Goal: Find specific page/section: Find specific page/section

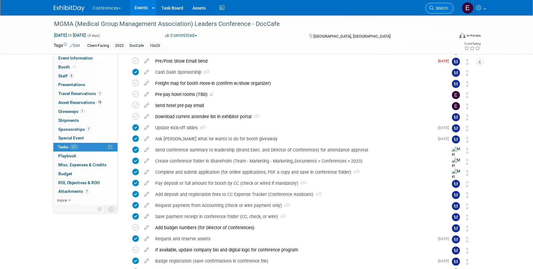
click at [440, 4] on link "Search" at bounding box center [439, 8] width 28 height 11
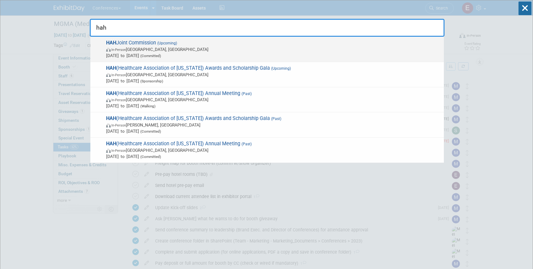
type input "hah"
click at [225, 46] on span "In-Person [GEOGRAPHIC_DATA], [GEOGRAPHIC_DATA]" at bounding box center [273, 49] width 335 height 6
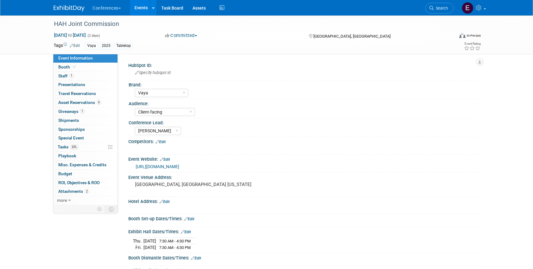
select select "Vaya"
select select "Client-facing"
select select "[PERSON_NAME]"
click at [95, 106] on link "6 Asset Reservations 6" at bounding box center [85, 102] width 64 height 9
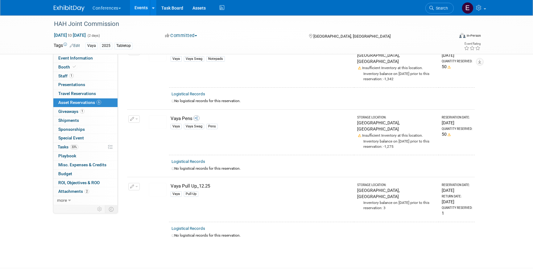
scroll to position [271, 0]
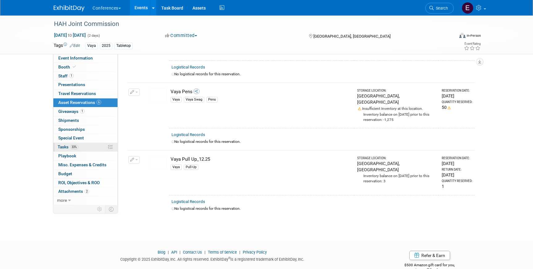
click at [87, 143] on link "33% Tasks 33%" at bounding box center [85, 147] width 64 height 9
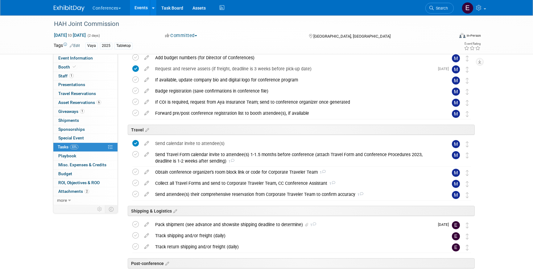
scroll to position [192, 0]
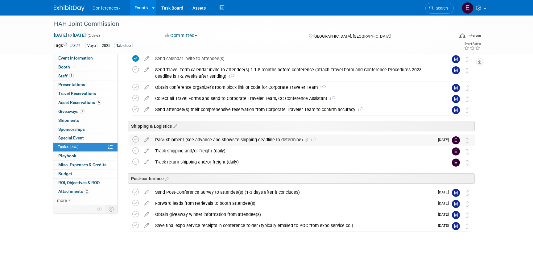
click at [204, 137] on div "Pack shipment (see advance and showsite shipping deadline to determine) 1" at bounding box center [293, 139] width 282 height 10
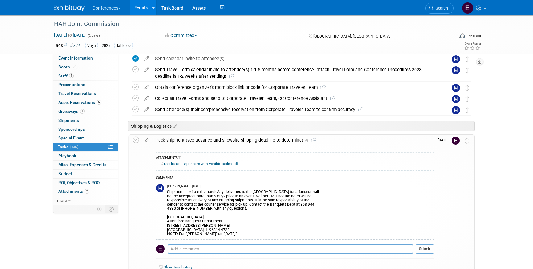
click at [229, 166] on div "Disclosure - Sponsors with Exhibit Tables.pdf" at bounding box center [295, 164] width 278 height 6
click at [224, 164] on link "Disclosure - Sponsors with Exhibit Tables.pdf" at bounding box center [199, 164] width 77 height 4
